Goal: Check status: Check status

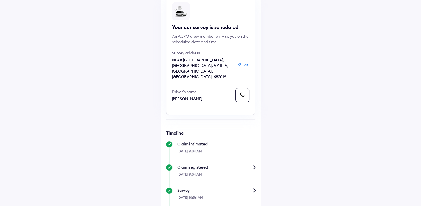
scroll to position [56, 0]
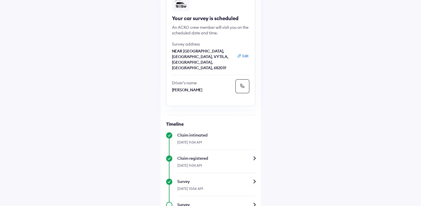
drag, startPoint x: 207, startPoint y: 79, endPoint x: 172, endPoint y: 72, distance: 35.3
click at [172, 80] on div "Driver’s name [PERSON_NAME]" at bounding box center [202, 86] width 61 height 13
copy div "Driver’s name [PERSON_NAME]"
click at [291, 85] on div "Help Claim status Info Your car survey is scheduled An ACKO crew member will vi…" at bounding box center [210, 162] width 421 height 436
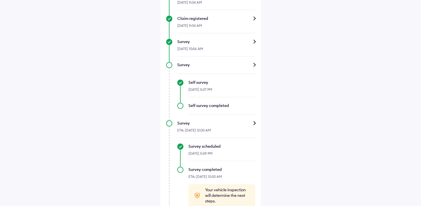
scroll to position [218, 0]
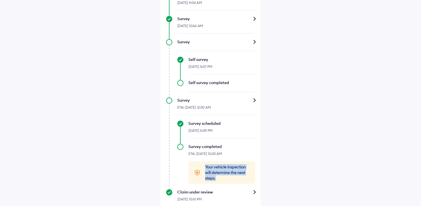
drag, startPoint x: 220, startPoint y: 166, endPoint x: 203, endPoint y: 152, distance: 21.9
click at [203, 161] on div "Your vehicle inspection will determine the next steps." at bounding box center [222, 172] width 67 height 22
drag, startPoint x: 203, startPoint y: 152, endPoint x: 212, endPoint y: 155, distance: 9.0
copy span "Your vehicle inspection will determine the next steps."
click at [282, 112] on div "Help Claim status Info Your car survey is scheduled An ACKO crew member will vi…" at bounding box center [210, 0] width 421 height 436
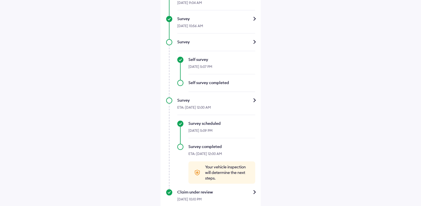
click at [255, 189] on div "Claim under review" at bounding box center [216, 192] width 78 height 6
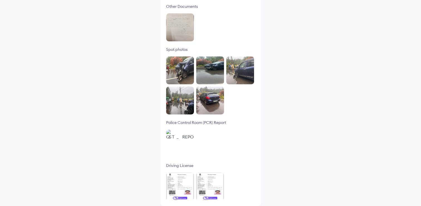
scroll to position [140, 0]
click at [209, 192] on img at bounding box center [210, 186] width 28 height 28
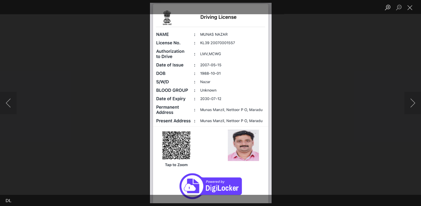
drag, startPoint x: 13, startPoint y: 107, endPoint x: 55, endPoint y: 106, distance: 42.1
click at [13, 106] on button "Previous image" at bounding box center [8, 103] width 17 height 22
click at [409, 7] on button "Close lightbox" at bounding box center [410, 8] width 11 height 10
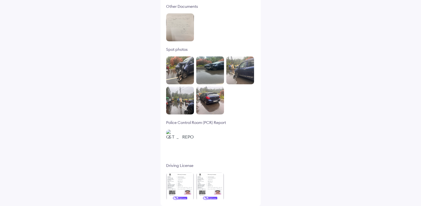
click at [182, 151] on img at bounding box center [180, 143] width 28 height 28
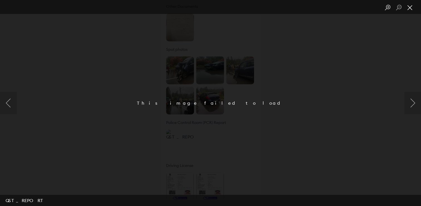
click at [411, 7] on button "Close lightbox" at bounding box center [410, 8] width 11 height 10
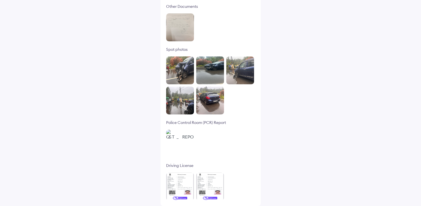
click at [208, 99] on img at bounding box center [210, 100] width 28 height 28
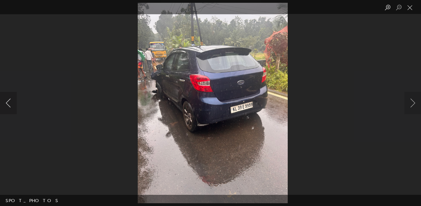
click at [8, 106] on button "Previous image" at bounding box center [8, 103] width 17 height 22
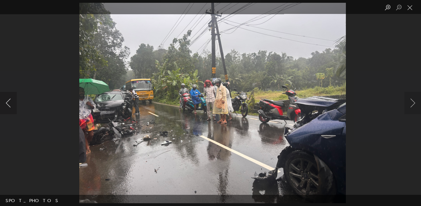
click at [8, 106] on button "Previous image" at bounding box center [8, 103] width 17 height 22
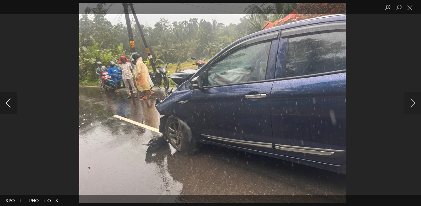
click at [8, 106] on button "Previous image" at bounding box center [8, 103] width 17 height 22
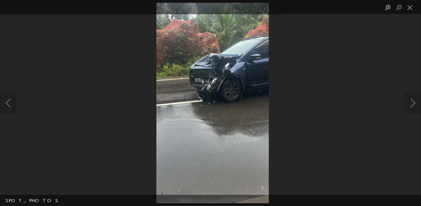
click at [232, 81] on img "Lightbox" at bounding box center [213, 103] width 113 height 200
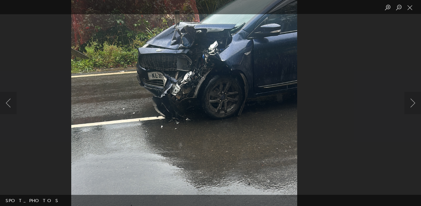
scroll to position [113, 0]
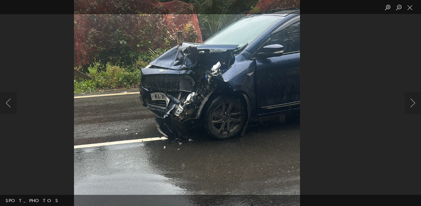
click at [199, 89] on img "Lightbox" at bounding box center [187, 142] width 226 height 402
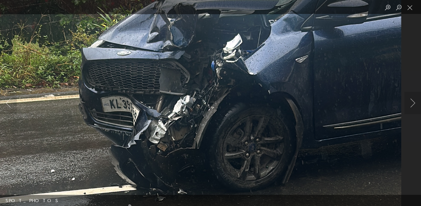
scroll to position [85, 0]
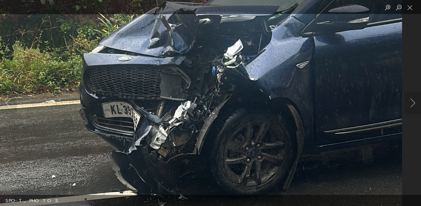
click at [204, 90] on img "Lightbox" at bounding box center [175, 201] width 454 height 807
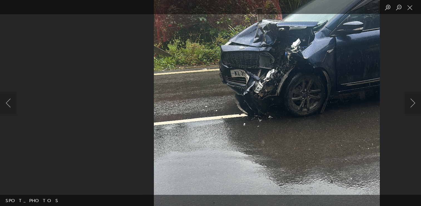
scroll to position [57, 0]
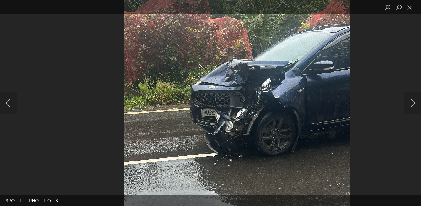
click at [268, 103] on img "Lightbox" at bounding box center [237, 159] width 226 height 402
click at [413, 10] on button "Close lightbox" at bounding box center [410, 8] width 11 height 10
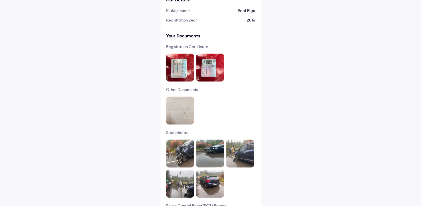
click at [180, 109] on img at bounding box center [180, 110] width 28 height 28
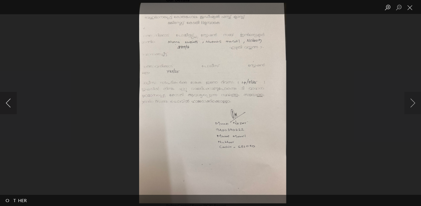
click at [13, 106] on button "Previous image" at bounding box center [8, 103] width 17 height 22
click at [416, 104] on button "Next image" at bounding box center [413, 103] width 17 height 22
click at [413, 11] on button "Close lightbox" at bounding box center [410, 8] width 11 height 10
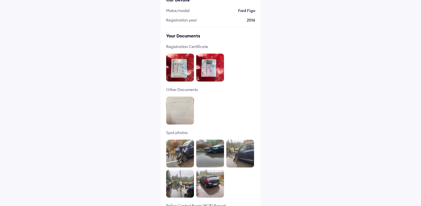
click at [206, 69] on img at bounding box center [210, 67] width 28 height 28
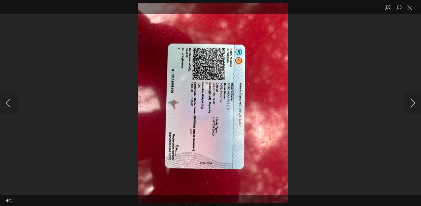
click at [210, 71] on img "Lightbox" at bounding box center [213, 103] width 150 height 200
click at [9, 103] on button "Previous image" at bounding box center [8, 103] width 17 height 22
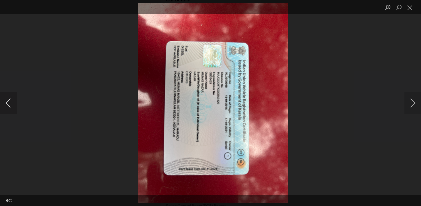
click at [9, 103] on button "Previous image" at bounding box center [8, 103] width 17 height 22
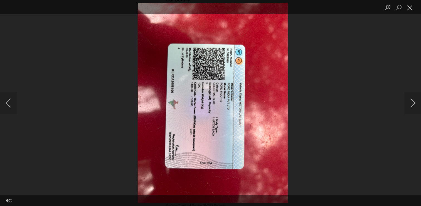
click at [410, 9] on button "Close lightbox" at bounding box center [410, 8] width 11 height 10
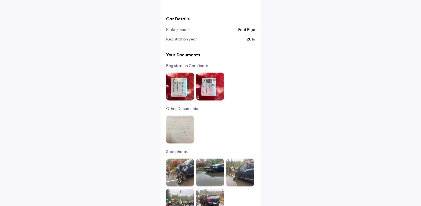
scroll to position [0, 0]
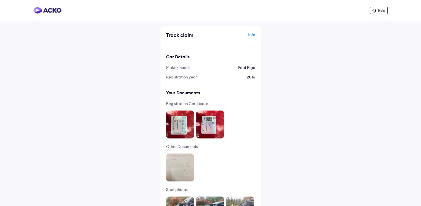
click at [254, 34] on div "Info" at bounding box center [233, 37] width 43 height 11
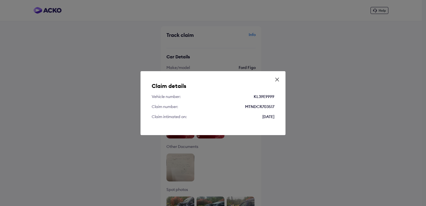
click at [278, 79] on icon at bounding box center [277, 80] width 6 height 6
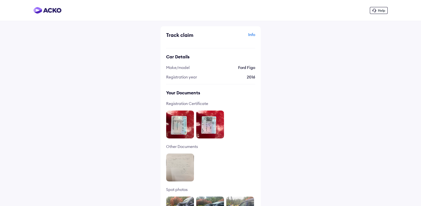
click at [253, 33] on div "Info" at bounding box center [233, 37] width 43 height 11
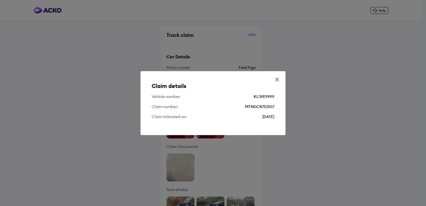
click at [278, 79] on icon at bounding box center [277, 80] width 6 height 6
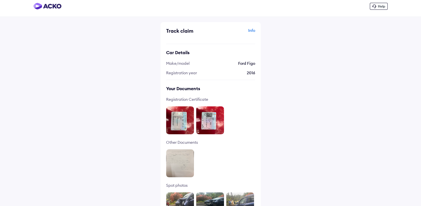
scroll to position [1, 0]
